Goal: Task Accomplishment & Management: Complete application form

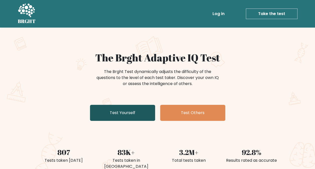
click at [132, 113] on link "Test Yourself" at bounding box center [122, 113] width 65 height 16
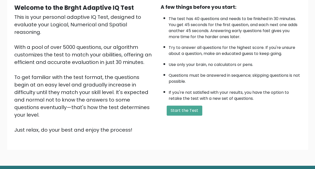
scroll to position [49, 0]
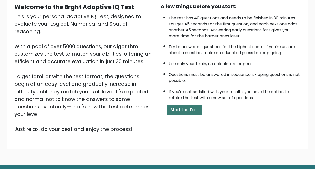
click at [186, 110] on button "Start the Test" at bounding box center [184, 110] width 36 height 10
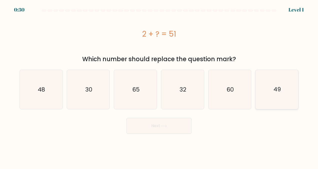
click at [270, 83] on icon "49" at bounding box center [277, 89] width 39 height 39
click at [159, 84] on input "f. 49" at bounding box center [159, 84] width 0 height 1
radio input "true"
click at [170, 129] on button "Next" at bounding box center [159, 126] width 65 height 16
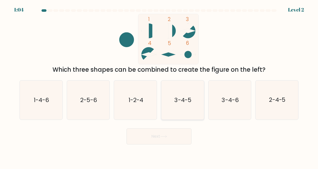
click at [178, 102] on text "3-4-5" at bounding box center [183, 100] width 17 height 8
click at [159, 86] on input "d. 3-4-5" at bounding box center [159, 84] width 0 height 1
radio input "true"
click at [147, 139] on button "Next" at bounding box center [159, 136] width 65 height 16
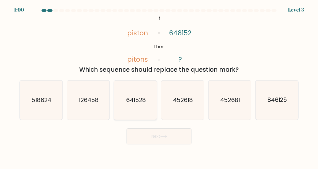
click at [133, 102] on text "641528" at bounding box center [136, 100] width 20 height 8
click at [159, 86] on input "c. 641528" at bounding box center [159, 84] width 0 height 1
radio input "true"
click at [155, 136] on button "Next" at bounding box center [159, 136] width 65 height 16
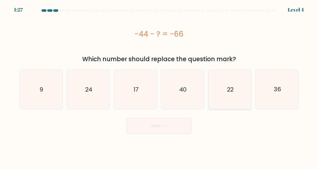
click at [224, 83] on icon "22" at bounding box center [229, 89] width 39 height 39
click at [159, 84] on input "e. 22" at bounding box center [159, 84] width 0 height 1
radio input "true"
click at [169, 126] on button "Next" at bounding box center [159, 126] width 65 height 16
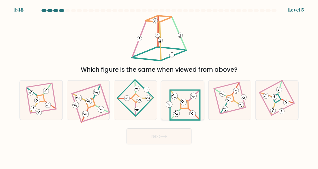
click at [182, 110] on icon at bounding box center [183, 99] width 36 height 31
click at [159, 86] on input "d." at bounding box center [159, 84] width 0 height 1
radio input "true"
click at [168, 137] on button "Next" at bounding box center [159, 136] width 65 height 16
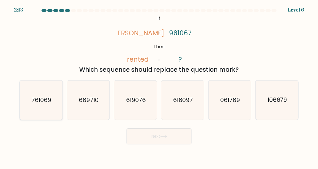
click at [41, 104] on icon "761069" at bounding box center [41, 99] width 39 height 39
click at [159, 86] on input "a. 761069" at bounding box center [159, 84] width 0 height 1
radio input "true"
click at [151, 135] on button "Next" at bounding box center [159, 136] width 65 height 16
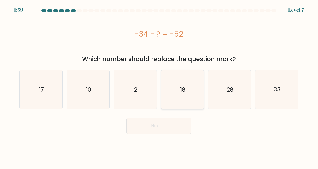
click at [184, 85] on icon "18" at bounding box center [182, 89] width 39 height 39
click at [159, 85] on input "d. 18" at bounding box center [159, 84] width 0 height 1
radio input "true"
click at [167, 124] on icon at bounding box center [163, 125] width 7 height 3
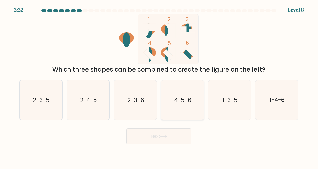
click at [175, 104] on text "4-5-6" at bounding box center [182, 100] width 17 height 8
click at [159, 86] on input "d. 4-5-6" at bounding box center [159, 84] width 0 height 1
radio input "true"
click at [153, 136] on button "Next" at bounding box center [159, 136] width 65 height 16
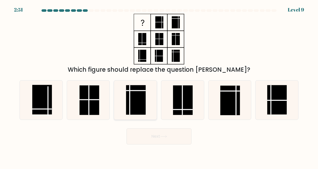
click at [131, 102] on rect at bounding box center [136, 100] width 20 height 30
click at [159, 86] on input "c." at bounding box center [159, 84] width 0 height 1
radio input "true"
click at [44, 110] on rect at bounding box center [42, 100] width 20 height 30
click at [159, 86] on input "a." at bounding box center [159, 84] width 0 height 1
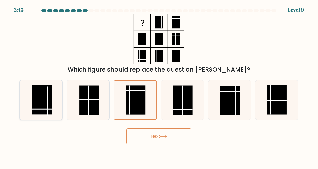
radio input "true"
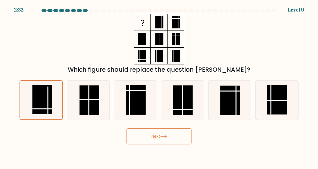
click at [152, 135] on button "Next" at bounding box center [159, 136] width 65 height 16
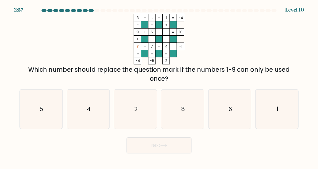
drag, startPoint x: 165, startPoint y: 80, endPoint x: 214, endPoint y: 54, distance: 55.4
click at [214, 54] on div "3 - ... + 1 -4 - - + 9 + 6 - ... 10 + - - ? - 7 + 4 = -1 = = = = -4 -5 2 = Whic…" at bounding box center [159, 48] width 285 height 69
click at [214, 54] on icon "3 - ... + 1 -4 - - + 9 + 6 - ... 10 + - - ? - 7 + 4 = -1 = = = = -4 -5 2 =" at bounding box center [159, 39] width 150 height 51
click at [207, 79] on div "Which number should replace the question mark if the numbers 1-9 can only be us…" at bounding box center [159, 74] width 273 height 18
click at [134, 104] on icon "2" at bounding box center [135, 108] width 39 height 39
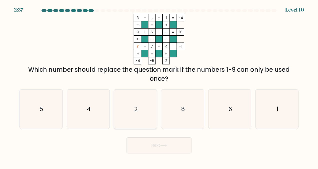
click at [159, 86] on input "c. 2" at bounding box center [159, 84] width 0 height 1
radio input "true"
click at [150, 142] on button "Next" at bounding box center [159, 145] width 65 height 16
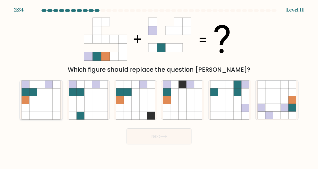
click at [36, 99] on icon at bounding box center [34, 100] width 8 height 8
click at [159, 86] on input "a." at bounding box center [159, 84] width 0 height 1
radio input "true"
click at [157, 136] on button "Next" at bounding box center [159, 136] width 65 height 16
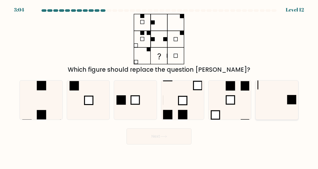
click at [270, 100] on icon at bounding box center [277, 99] width 39 height 39
click at [159, 86] on input "f." at bounding box center [159, 84] width 0 height 1
radio input "true"
click at [159, 137] on button "Next" at bounding box center [159, 136] width 65 height 16
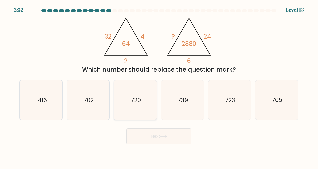
click at [135, 105] on icon "720" at bounding box center [135, 99] width 39 height 39
click at [159, 86] on input "c. 720" at bounding box center [159, 84] width 0 height 1
radio input "true"
click at [160, 137] on button "Next" at bounding box center [159, 136] width 65 height 16
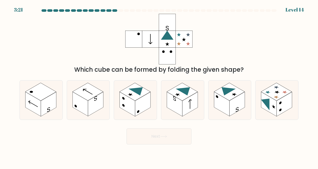
click at [210, 64] on div "Which cube can be formed by folding the given shape?" at bounding box center [159, 44] width 285 height 60
click at [276, 111] on rect at bounding box center [270, 104] width 16 height 24
click at [159, 86] on input "f." at bounding box center [159, 84] width 0 height 1
radio input "true"
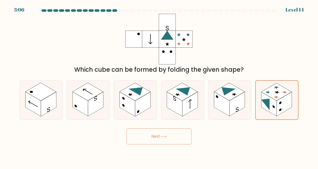
click at [180, 137] on button "Next" at bounding box center [159, 136] width 65 height 16
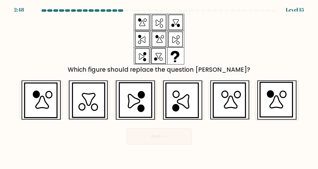
click at [277, 94] on icon at bounding box center [277, 99] width 32 height 35
click at [159, 86] on input "f." at bounding box center [159, 84] width 0 height 1
radio input "true"
click at [170, 137] on button "Next" at bounding box center [159, 136] width 65 height 16
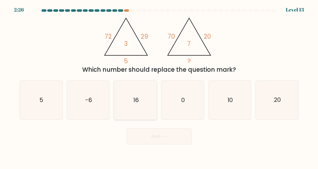
click at [133, 107] on icon "16" at bounding box center [135, 99] width 39 height 39
click at [159, 86] on input "c. 16" at bounding box center [159, 84] width 0 height 1
radio input "true"
click at [94, 99] on icon "-6" at bounding box center [88, 99] width 39 height 39
click at [159, 86] on input "b. -6" at bounding box center [159, 84] width 0 height 1
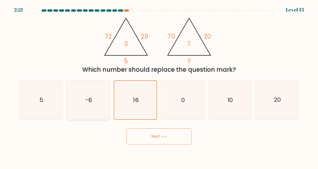
radio input "true"
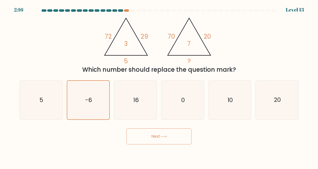
click at [144, 137] on button "Next" at bounding box center [159, 136] width 65 height 16
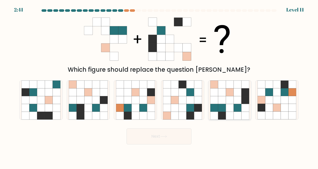
click at [220, 105] on icon at bounding box center [222, 108] width 8 height 8
click at [159, 86] on input "e." at bounding box center [159, 84] width 0 height 1
radio input "true"
click at [159, 135] on button "Next" at bounding box center [159, 136] width 65 height 16
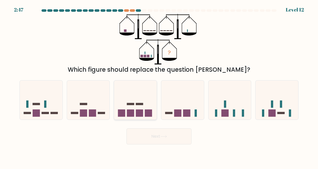
click at [134, 106] on icon at bounding box center [135, 99] width 43 height 35
click at [159, 86] on input "c." at bounding box center [159, 84] width 0 height 1
radio input "true"
click at [223, 107] on icon at bounding box center [230, 99] width 43 height 35
click at [159, 86] on input "e." at bounding box center [159, 84] width 0 height 1
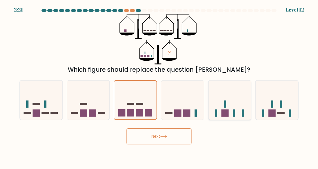
radio input "true"
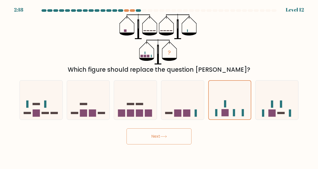
click at [165, 137] on icon at bounding box center [163, 136] width 7 height 3
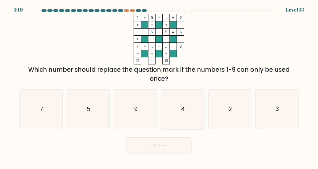
click at [176, 104] on icon "4" at bounding box center [182, 108] width 39 height 39
click at [159, 86] on input "d. 4" at bounding box center [159, 84] width 0 height 1
radio input "true"
click at [155, 145] on button "Next" at bounding box center [159, 145] width 65 height 16
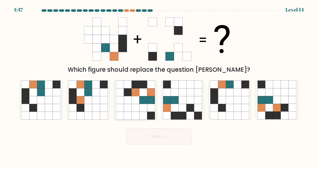
click at [138, 107] on icon at bounding box center [136, 108] width 8 height 8
click at [159, 86] on input "c." at bounding box center [159, 84] width 0 height 1
radio input "true"
click at [188, 107] on icon at bounding box center [191, 108] width 8 height 8
click at [159, 86] on input "d." at bounding box center [159, 84] width 0 height 1
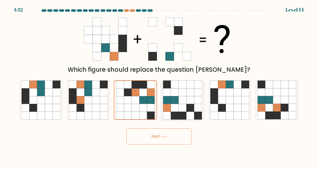
radio input "true"
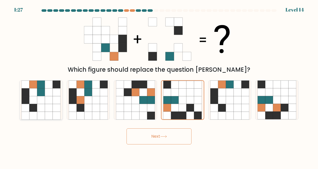
click at [44, 102] on icon at bounding box center [41, 100] width 8 height 8
click at [159, 86] on input "a." at bounding box center [159, 84] width 0 height 1
radio input "true"
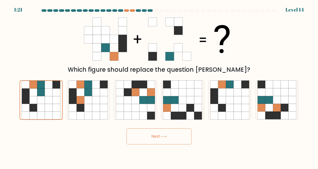
click at [152, 135] on button "Next" at bounding box center [159, 136] width 65 height 16
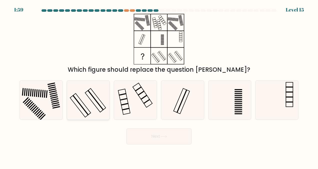
click at [94, 94] on icon at bounding box center [88, 99] width 39 height 39
click at [159, 86] on input "b." at bounding box center [159, 84] width 0 height 1
radio input "true"
click at [138, 135] on button "Next" at bounding box center [159, 136] width 65 height 16
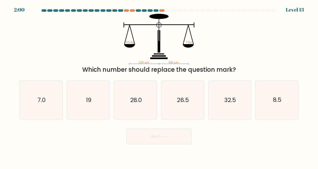
click at [160, 63] on icon "210 cm 105 cm 9.5 kg ? kg" at bounding box center [159, 39] width 150 height 51
click at [132, 10] on div at bounding box center [132, 10] width 5 height 3
click at [127, 10] on div at bounding box center [126, 10] width 5 height 3
click at [161, 10] on div at bounding box center [161, 10] width 5 height 3
click at [47, 93] on icon "7.0" at bounding box center [41, 99] width 39 height 39
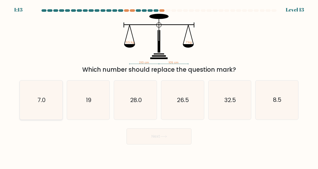
click at [159, 86] on input "a. 7.0" at bounding box center [159, 84] width 0 height 1
radio input "true"
click at [98, 91] on icon "19" at bounding box center [88, 99] width 39 height 39
click at [159, 86] on input "b. 19" at bounding box center [159, 84] width 0 height 1
radio input "true"
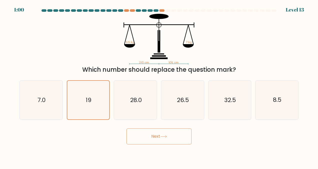
click at [163, 135] on icon at bounding box center [163, 136] width 7 height 3
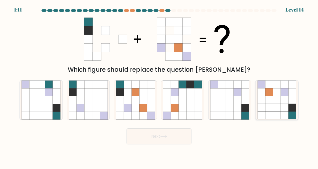
click at [286, 94] on icon at bounding box center [285, 92] width 8 height 8
click at [159, 86] on input "f." at bounding box center [159, 84] width 0 height 1
radio input "true"
click at [160, 133] on button "Next" at bounding box center [159, 136] width 65 height 16
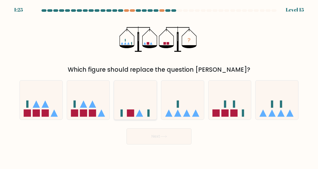
click at [144, 107] on icon at bounding box center [135, 99] width 43 height 35
click at [159, 86] on input "c." at bounding box center [159, 84] width 0 height 1
radio input "true"
click at [155, 138] on button "Next" at bounding box center [159, 136] width 65 height 16
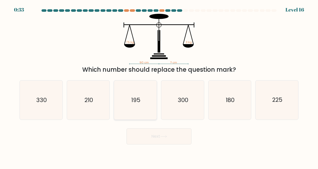
click at [139, 96] on text "195" at bounding box center [135, 100] width 9 height 8
click at [159, 86] on input "c. 195" at bounding box center [159, 84] width 0 height 1
radio input "true"
click at [93, 109] on icon "210" at bounding box center [88, 99] width 39 height 39
click at [159, 86] on input "b. 210" at bounding box center [159, 84] width 0 height 1
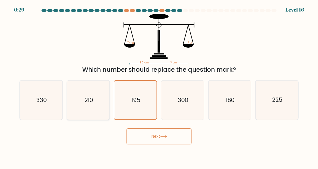
radio input "true"
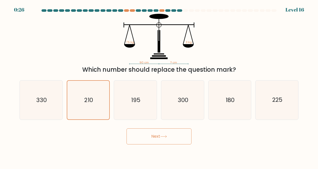
click at [144, 135] on button "Next" at bounding box center [159, 136] width 65 height 16
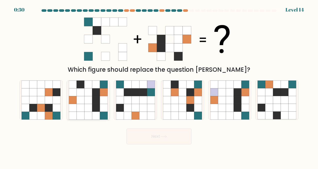
click at [87, 104] on icon at bounding box center [88, 108] width 8 height 8
click at [159, 86] on input "b." at bounding box center [159, 84] width 0 height 1
radio input "true"
click at [137, 135] on button "Next" at bounding box center [159, 136] width 65 height 16
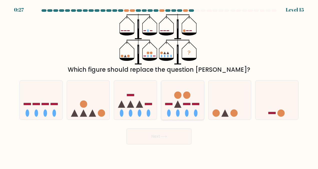
click at [172, 111] on icon at bounding box center [182, 99] width 43 height 35
click at [159, 86] on input "d." at bounding box center [159, 84] width 0 height 1
radio input "true"
click at [167, 130] on button "Next" at bounding box center [159, 136] width 65 height 16
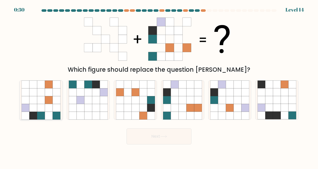
click at [37, 99] on icon at bounding box center [41, 100] width 8 height 8
click at [159, 86] on input "a." at bounding box center [159, 84] width 0 height 1
radio input "true"
click at [140, 133] on button "Next" at bounding box center [159, 136] width 65 height 16
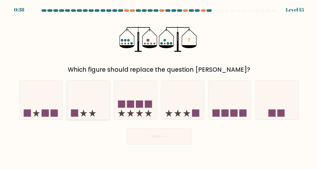
click at [91, 110] on icon at bounding box center [88, 99] width 43 height 35
click at [159, 86] on input "b." at bounding box center [159, 84] width 0 height 1
radio input "true"
click at [145, 138] on button "Next" at bounding box center [159, 136] width 65 height 16
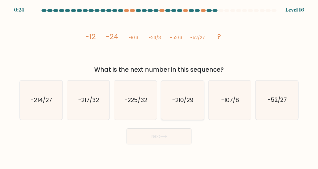
click at [176, 102] on text "-210/29" at bounding box center [182, 100] width 21 height 8
click at [159, 86] on input "d. -210/29" at bounding box center [159, 84] width 0 height 1
radio input "true"
click at [158, 132] on button "Next" at bounding box center [159, 136] width 65 height 16
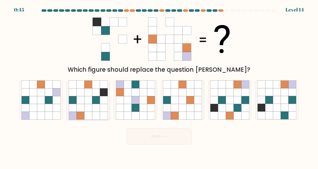
click at [93, 101] on icon at bounding box center [96, 100] width 8 height 8
click at [159, 86] on input "b." at bounding box center [159, 84] width 0 height 1
radio input "true"
click at [143, 132] on button "Next" at bounding box center [159, 136] width 65 height 16
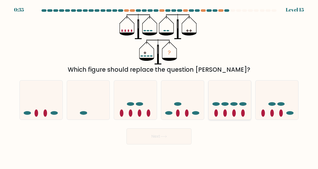
click at [236, 103] on ellipse at bounding box center [234, 104] width 7 height 4
click at [159, 86] on input "e." at bounding box center [159, 84] width 0 height 1
radio input "true"
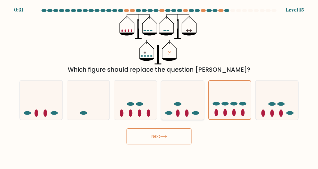
click at [191, 105] on icon at bounding box center [182, 99] width 43 height 35
click at [159, 86] on input "d." at bounding box center [159, 84] width 0 height 1
radio input "true"
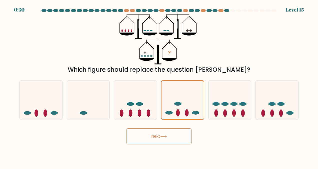
click at [166, 134] on button "Next" at bounding box center [159, 136] width 65 height 16
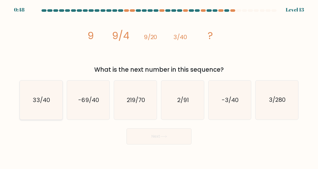
click at [44, 101] on text "33/40" at bounding box center [41, 100] width 17 height 8
click at [159, 86] on input "a. 33/40" at bounding box center [159, 84] width 0 height 1
radio input "true"
click at [273, 103] on text "3/280" at bounding box center [277, 100] width 17 height 8
click at [159, 86] on input "f. 3/280" at bounding box center [159, 84] width 0 height 1
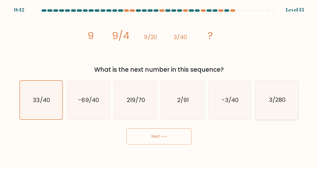
radio input "true"
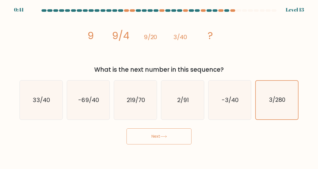
click at [168, 143] on button "Next" at bounding box center [159, 136] width 65 height 16
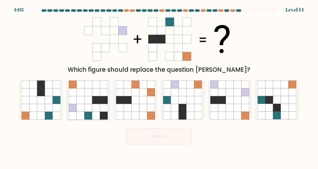
click at [89, 107] on icon at bounding box center [88, 108] width 8 height 8
click at [159, 86] on input "b." at bounding box center [159, 84] width 0 height 1
radio input "true"
click at [144, 138] on button "Next" at bounding box center [159, 136] width 65 height 16
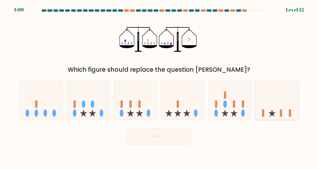
click at [272, 103] on icon at bounding box center [277, 99] width 43 height 35
click at [159, 86] on input "f." at bounding box center [159, 84] width 0 height 1
radio input "true"
click at [162, 134] on button "Next" at bounding box center [159, 136] width 65 height 16
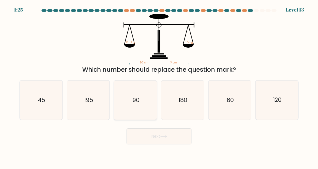
click at [138, 98] on text "90" at bounding box center [135, 100] width 7 height 8
click at [159, 86] on input "c. 90" at bounding box center [159, 84] width 0 height 1
radio input "true"
click at [162, 136] on icon at bounding box center [163, 136] width 7 height 3
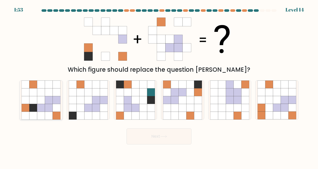
click at [47, 104] on icon at bounding box center [49, 108] width 8 height 8
click at [159, 86] on input "a." at bounding box center [159, 84] width 0 height 1
radio input "true"
click at [44, 100] on icon at bounding box center [41, 100] width 8 height 8
click at [159, 86] on input "a." at bounding box center [159, 84] width 0 height 1
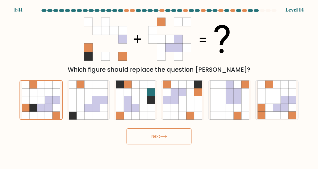
click at [140, 137] on button "Next" at bounding box center [159, 136] width 65 height 16
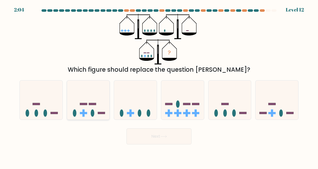
click at [91, 104] on rect at bounding box center [92, 104] width 7 height 2
click at [159, 86] on input "b." at bounding box center [159, 84] width 0 height 1
radio input "true"
click at [145, 139] on button "Next" at bounding box center [159, 136] width 65 height 16
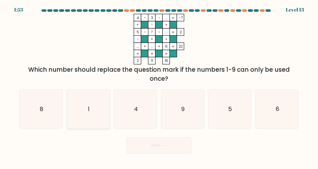
click at [87, 105] on icon "1" at bounding box center [88, 108] width 39 height 39
click at [159, 86] on input "b. 1" at bounding box center [159, 84] width 0 height 1
radio input "true"
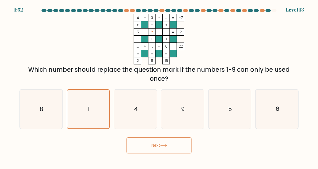
click at [142, 144] on button "Next" at bounding box center [159, 145] width 65 height 16
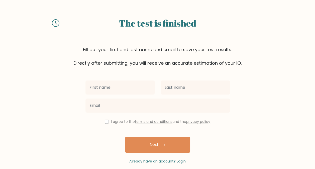
click at [136, 83] on input "text" at bounding box center [119, 87] width 69 height 14
type input "Annie"
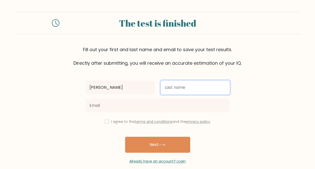
click at [175, 90] on input "text" at bounding box center [194, 87] width 69 height 14
type input "H"
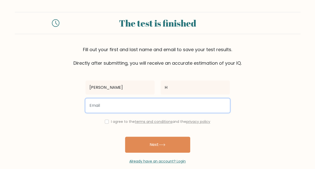
click at [154, 100] on input "email" at bounding box center [157, 105] width 144 height 14
type input "ahannon1505@gmail.com"
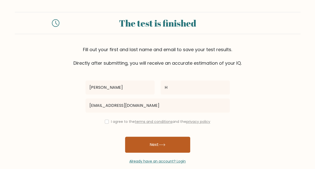
click at [155, 141] on button "Next" at bounding box center [157, 144] width 65 height 16
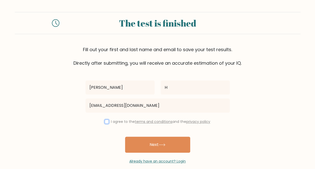
click at [105, 122] on input "checkbox" at bounding box center [107, 121] width 4 height 4
checkbox input "true"
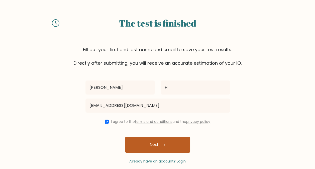
click at [151, 149] on button "Next" at bounding box center [157, 144] width 65 height 16
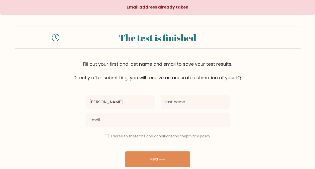
type input "[PERSON_NAME]"
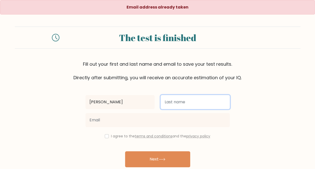
click at [172, 101] on input "text" at bounding box center [194, 102] width 69 height 14
type input "H"
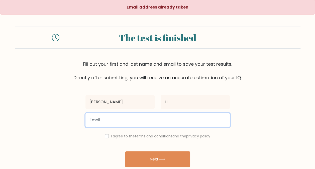
click at [164, 117] on input "email" at bounding box center [157, 120] width 144 height 14
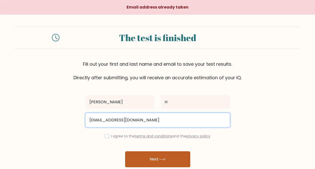
type input "amhannonxx@gmail.com"
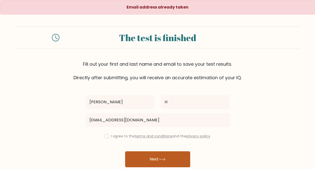
click at [153, 158] on button "Next" at bounding box center [157, 159] width 65 height 16
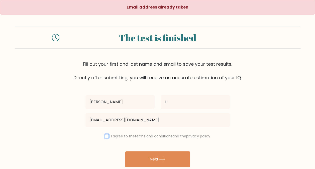
click at [105, 135] on input "checkbox" at bounding box center [107, 136] width 4 height 4
checkbox input "true"
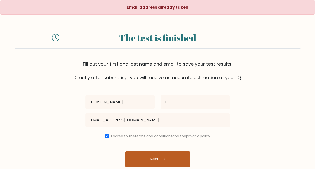
click at [144, 164] on button "Next" at bounding box center [157, 159] width 65 height 16
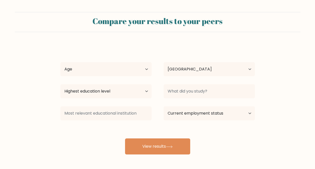
select select "GB"
click at [148, 71] on select "Age Under 18 years old 18-24 years old 25-34 years old 35-44 years old 45-54 ye…" at bounding box center [105, 69] width 91 height 14
select select "18_24"
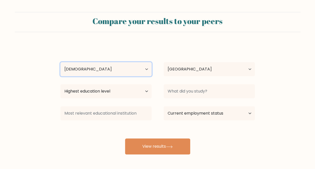
click at [60, 62] on select "Age Under 18 years old 18-24 years old 25-34 years old 35-44 years old 45-54 ye…" at bounding box center [105, 69] width 91 height 14
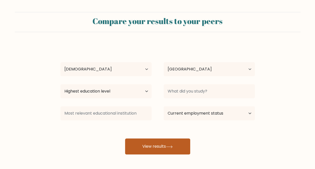
click at [154, 146] on button "View results" at bounding box center [157, 146] width 65 height 16
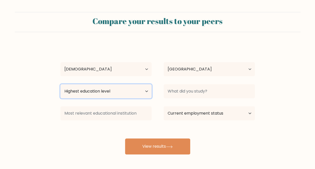
click at [124, 88] on select "Highest education level No schooling Primary Lower Secondary Upper Secondary Oc…" at bounding box center [105, 91] width 91 height 14
select select "upper_secondary"
click at [60, 84] on select "Highest education level No schooling Primary Lower Secondary Upper Secondary Oc…" at bounding box center [105, 91] width 91 height 14
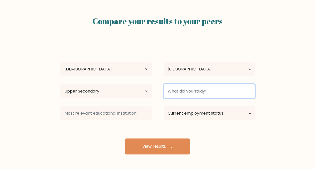
click at [185, 95] on input at bounding box center [208, 91] width 91 height 14
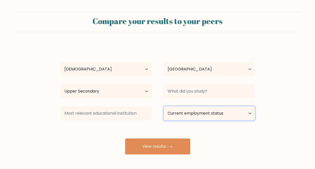
click at [183, 113] on select "Current employment status Employed Student Retired Other / prefer not to answer" at bounding box center [208, 113] width 91 height 14
select select "employed"
click at [163, 106] on select "Current employment status Employed Student Retired Other / prefer not to answer" at bounding box center [208, 113] width 91 height 14
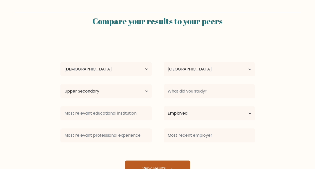
click at [171, 164] on button "View results" at bounding box center [157, 168] width 65 height 16
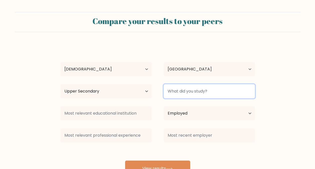
click at [184, 90] on input at bounding box center [208, 91] width 91 height 14
type input "GCSE"
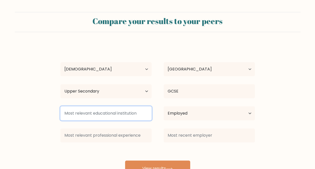
click at [131, 114] on input at bounding box center [105, 113] width 91 height 14
type input "D"
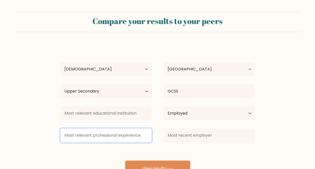
click at [132, 138] on input at bounding box center [105, 135] width 91 height 14
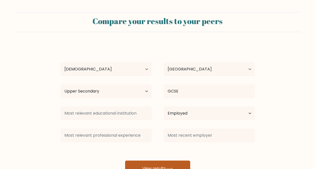
click at [148, 162] on button "View results" at bounding box center [157, 168] width 65 height 16
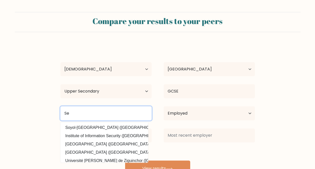
type input "S"
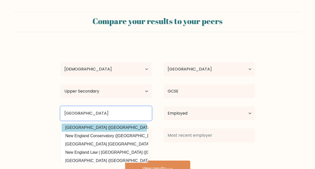
type input "England"
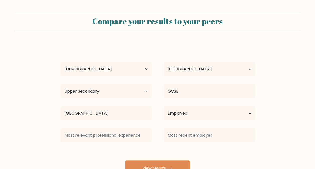
click at [117, 129] on div "ANnie H Age Under 18 years old 18-24 years old 25-34 years old 35-44 years old …" at bounding box center [157, 110] width 200 height 132
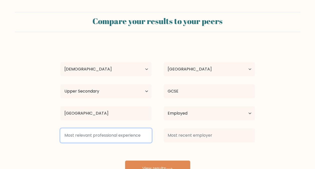
click at [119, 134] on input at bounding box center [105, 135] width 91 height 14
type input "Hca"
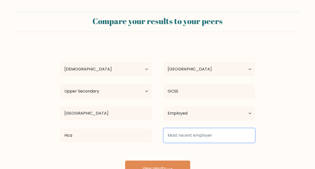
click at [173, 137] on input at bounding box center [208, 135] width 91 height 14
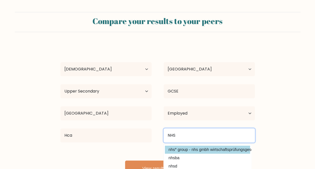
type input "NHS"
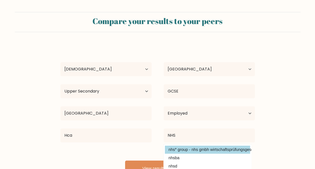
click at [181, 151] on div "ANnie H Age Under 18 years old 18-24 years old 25-34 years old 35-44 years old …" at bounding box center [157, 110] width 200 height 132
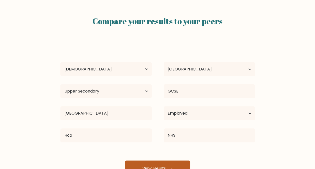
click at [167, 163] on button "View results" at bounding box center [157, 168] width 65 height 16
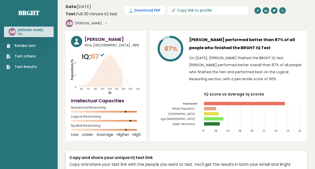
click at [137, 9] on span "Download PDF" at bounding box center [147, 10] width 26 height 5
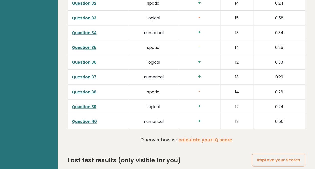
scroll to position [1289, 0]
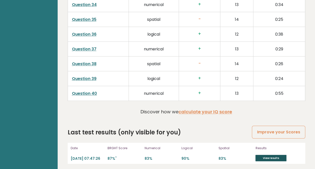
click at [269, 155] on link "View results" at bounding box center [270, 157] width 31 height 7
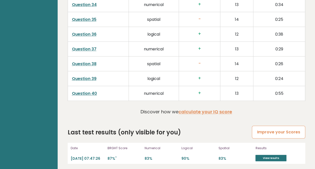
click at [264, 125] on link "Improve your Scores" at bounding box center [278, 131] width 53 height 13
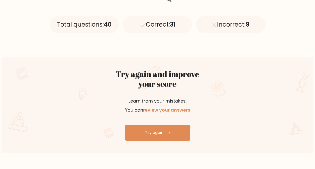
scroll to position [230, 0]
